Goal: Find specific page/section: Find specific page/section

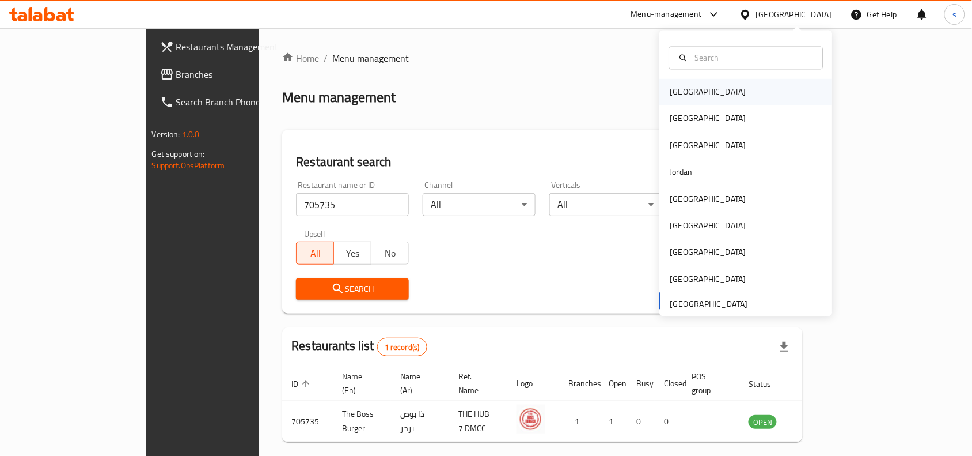
click at [687, 96] on div "[GEOGRAPHIC_DATA]" at bounding box center [708, 92] width 94 height 26
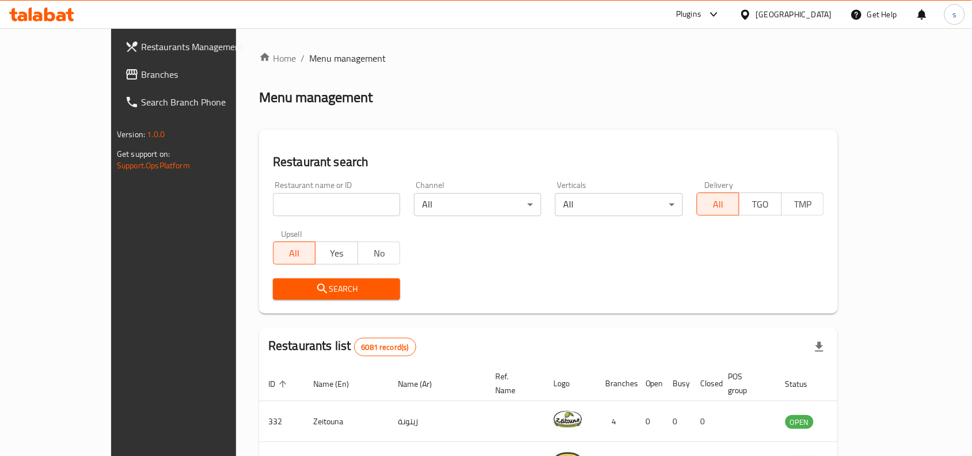
click at [818, 17] on div "[GEOGRAPHIC_DATA]" at bounding box center [794, 14] width 76 height 13
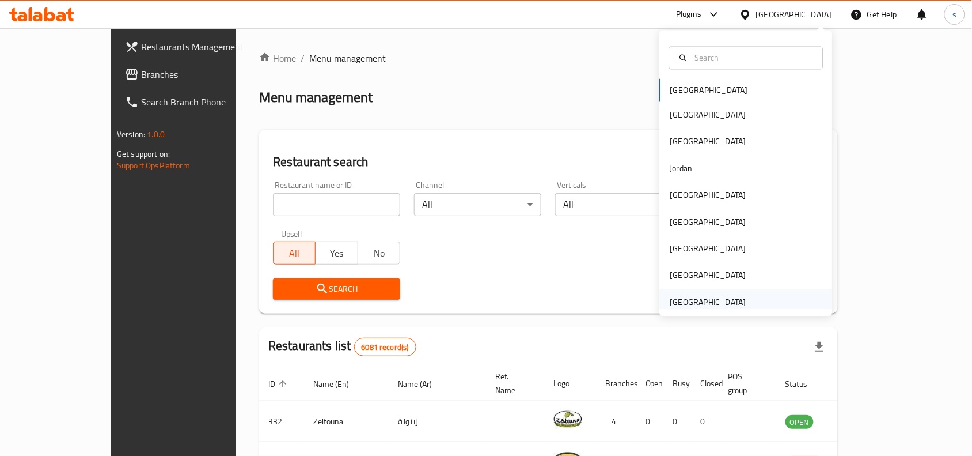
click at [724, 298] on div "[GEOGRAPHIC_DATA]" at bounding box center [709, 302] width 76 height 13
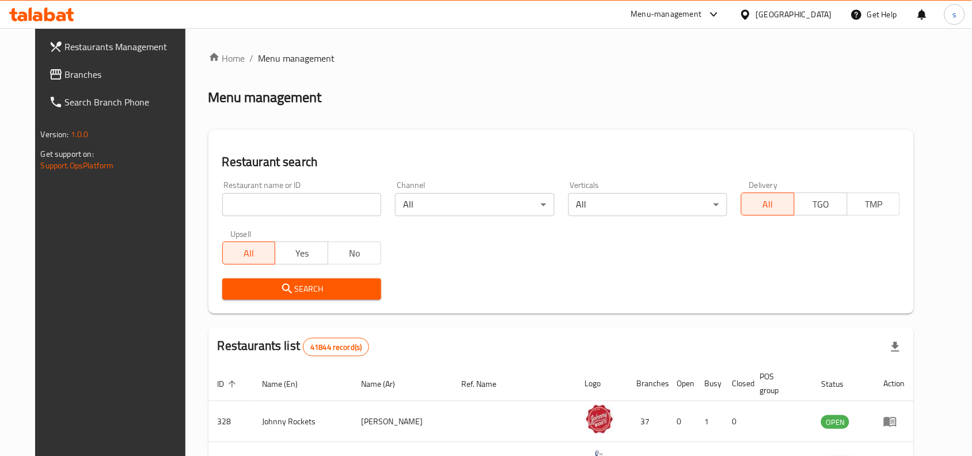
click at [73, 75] on span "Branches" at bounding box center [126, 74] width 123 height 14
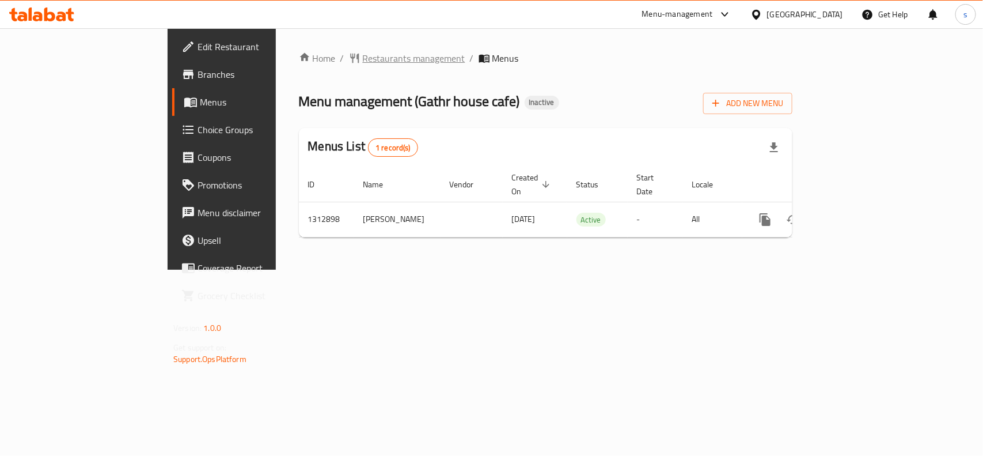
click at [363, 52] on span "Restaurants management" at bounding box center [414, 58] width 103 height 14
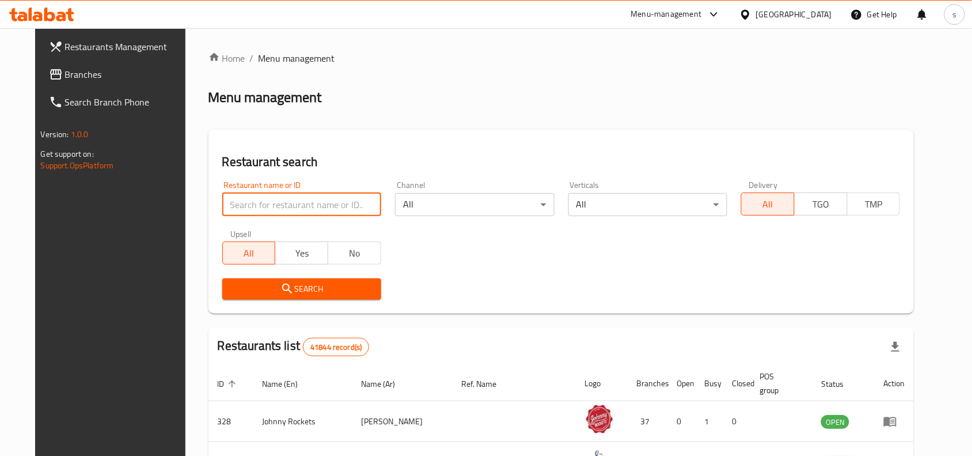
click at [331, 211] on input "search" at bounding box center [301, 204] width 159 height 23
paste input "706288"
type input "706288"
click button "Search" at bounding box center [301, 288] width 159 height 21
